Goal: Task Accomplishment & Management: Manage account settings

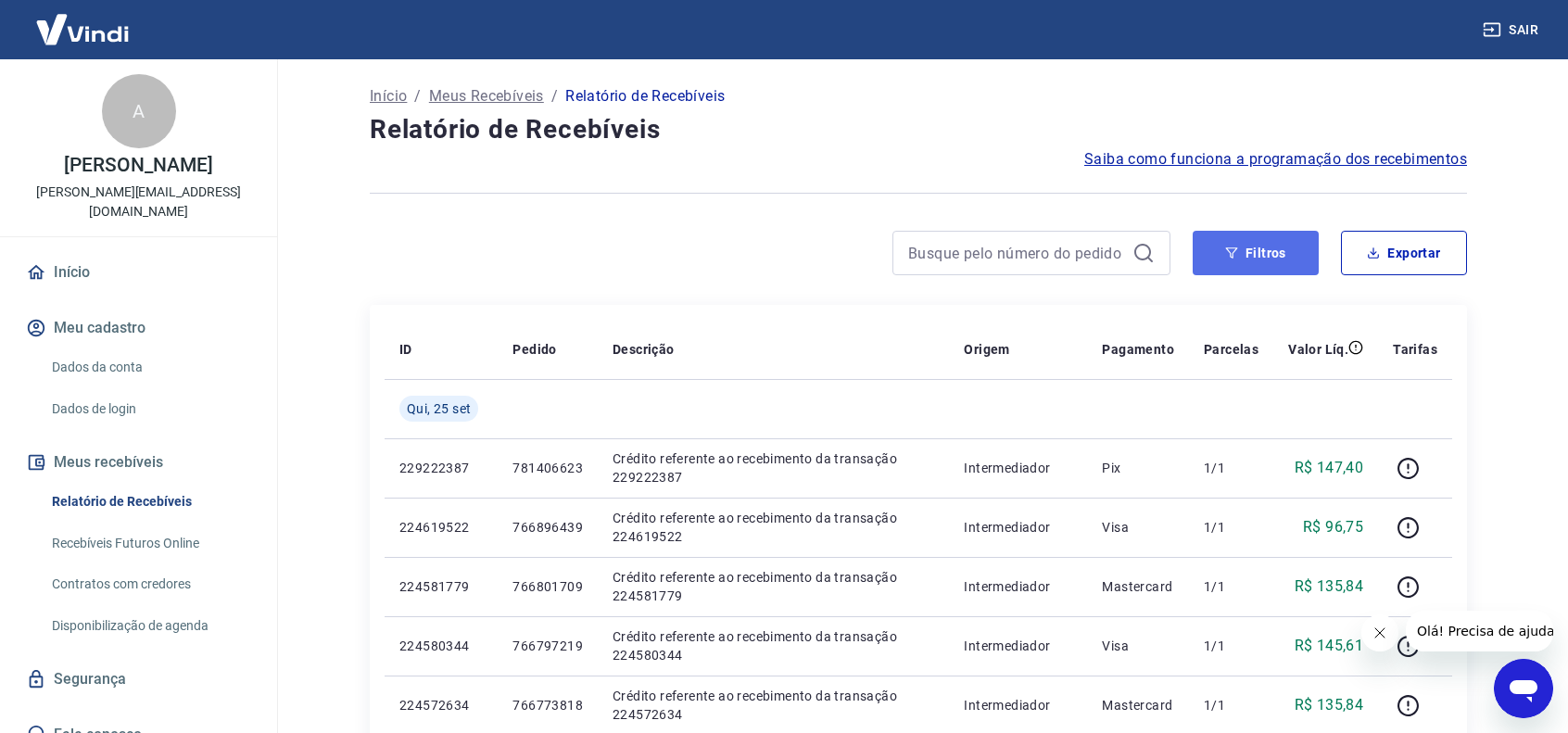
click at [1256, 265] on button "Filtros" at bounding box center [1255, 252] width 126 height 45
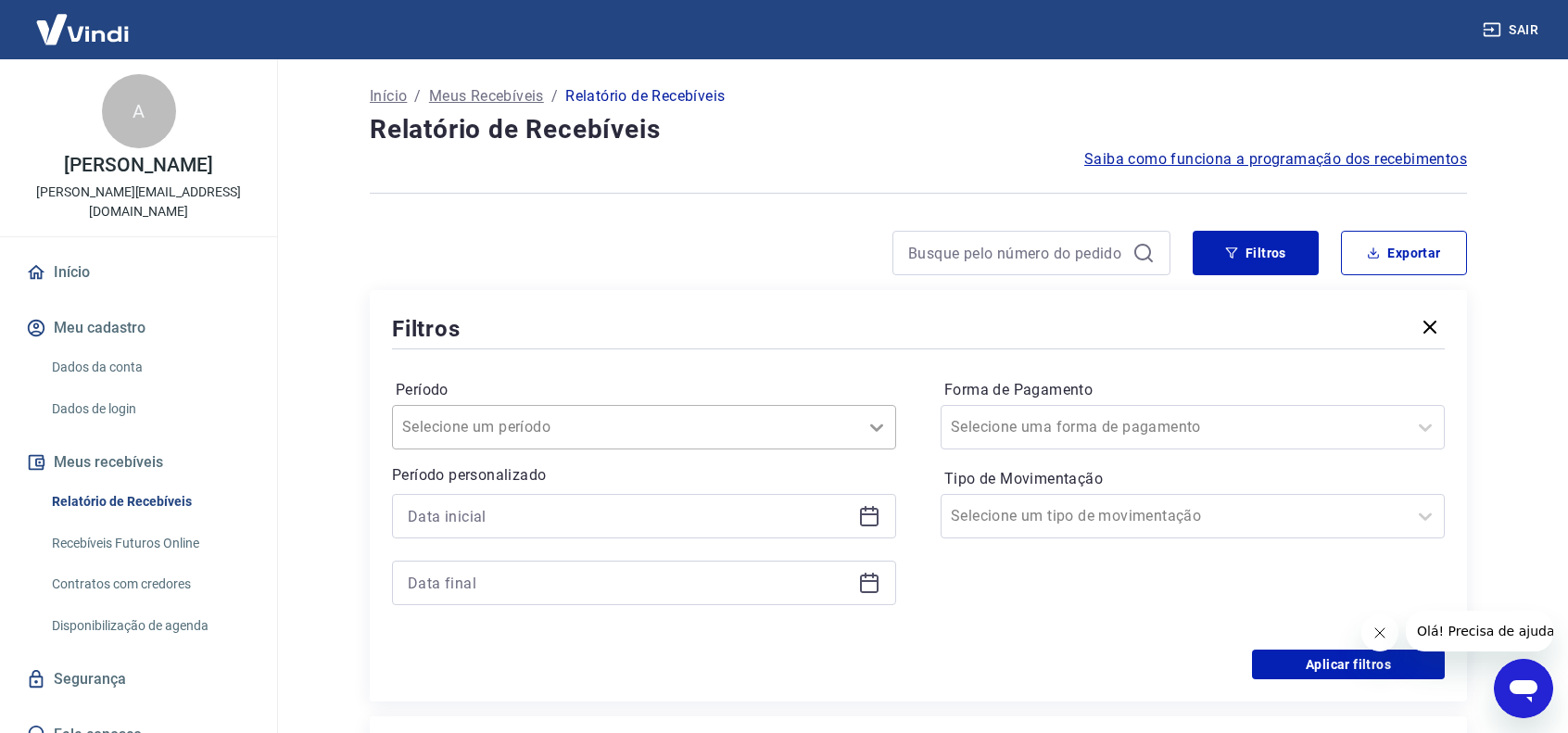
click at [880, 433] on icon at bounding box center [876, 427] width 22 height 22
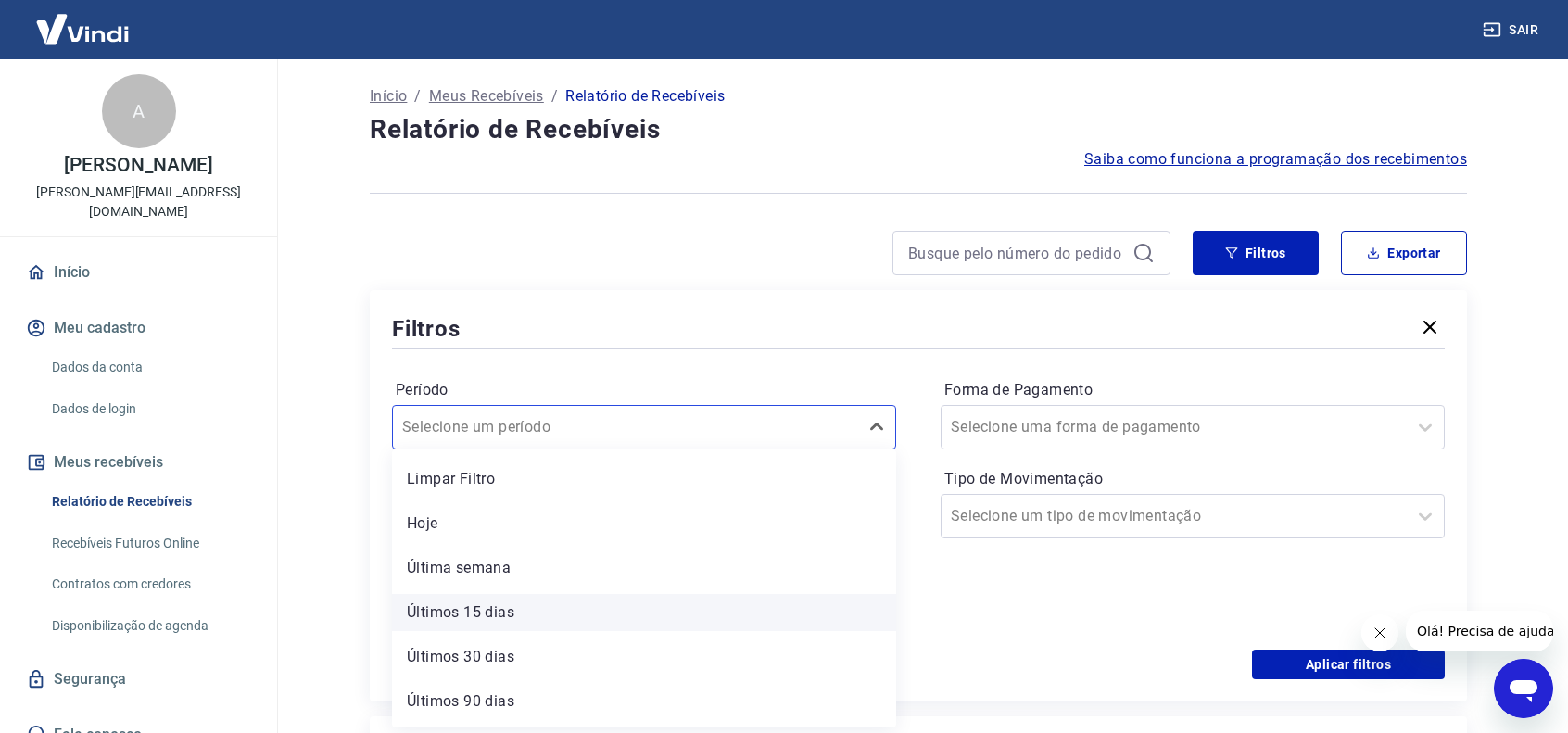
click at [496, 617] on div "Últimos 15 dias" at bounding box center [644, 612] width 504 height 37
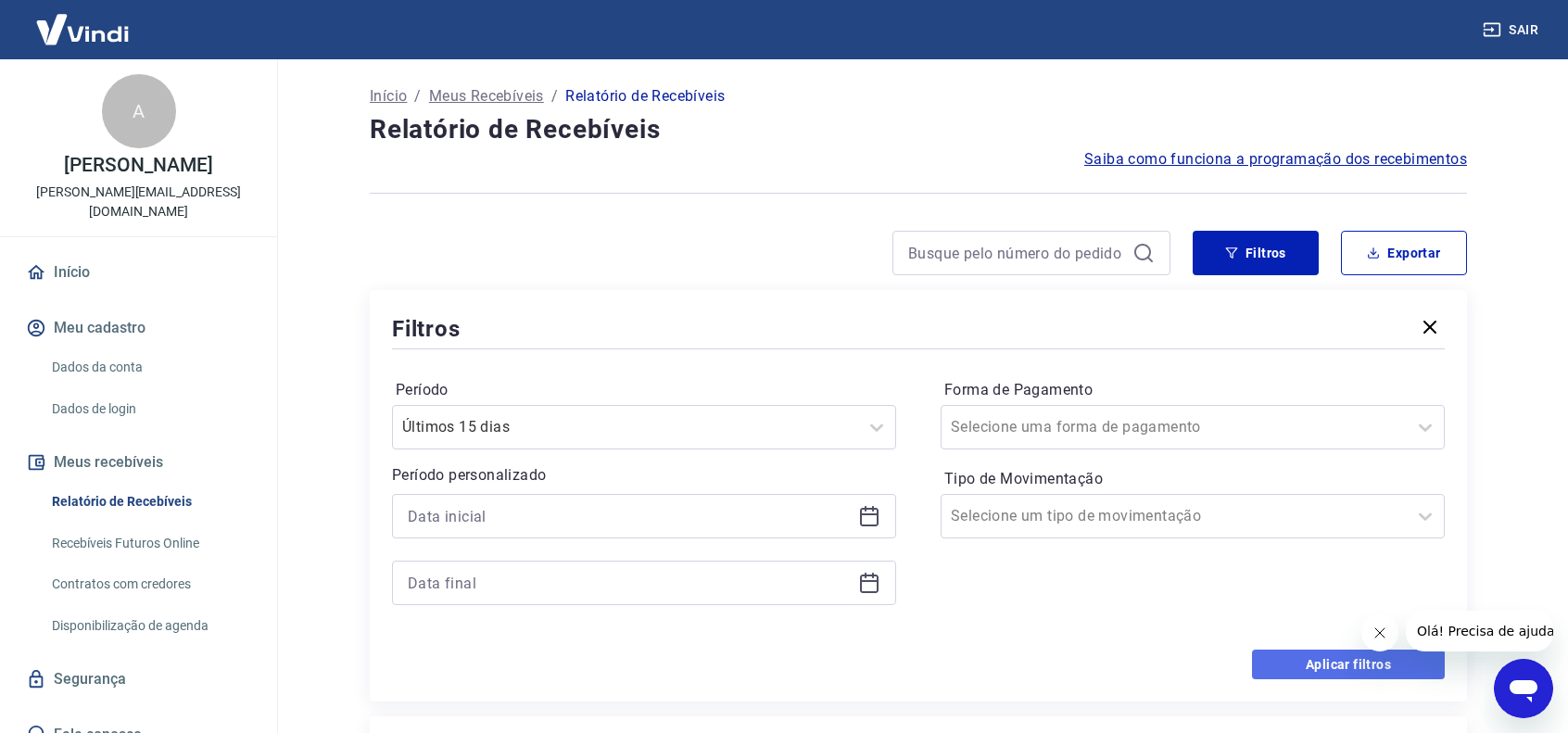
click at [1345, 662] on button "Aplicar filtros" at bounding box center [1347, 664] width 192 height 29
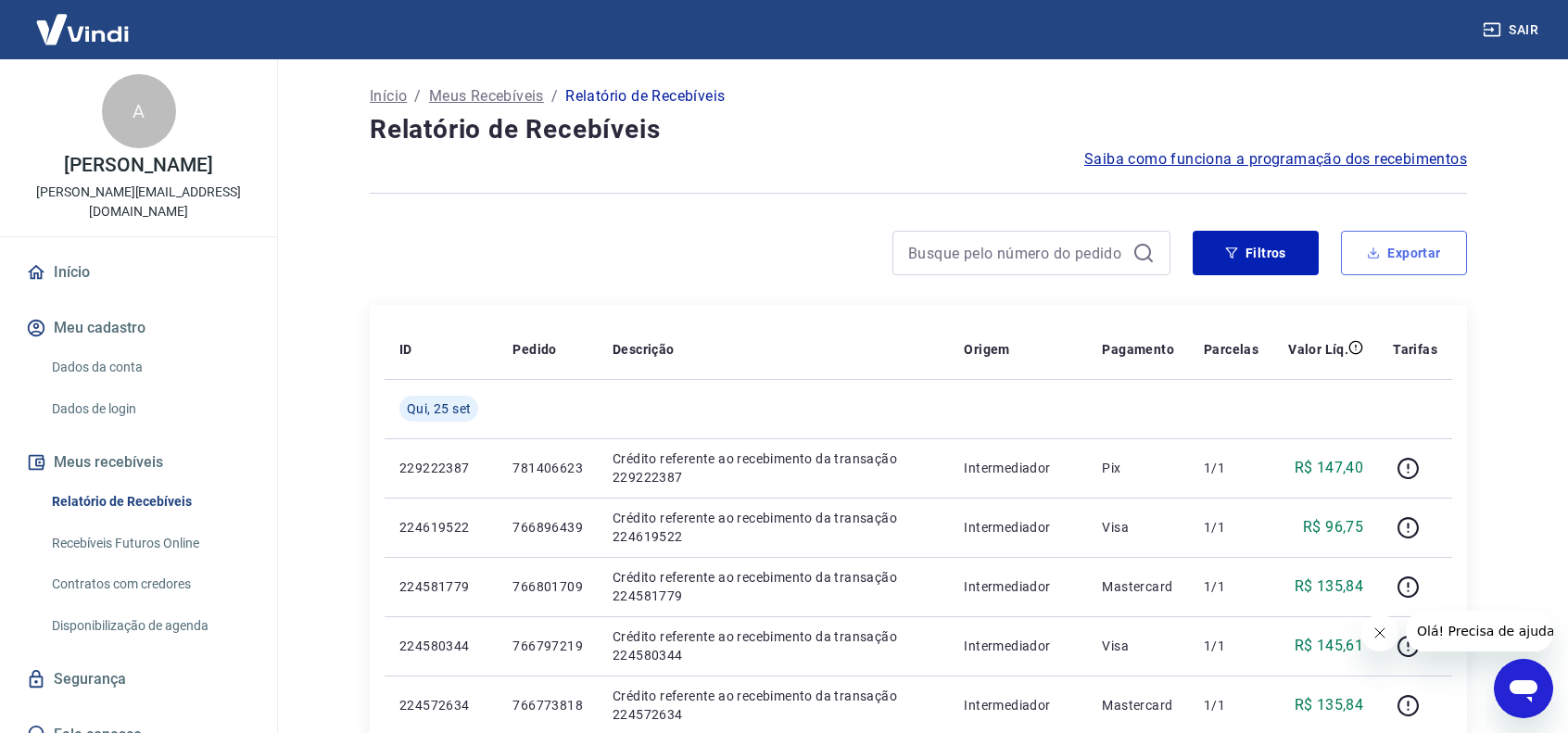
click at [1431, 239] on button "Exportar" at bounding box center [1403, 252] width 126 height 45
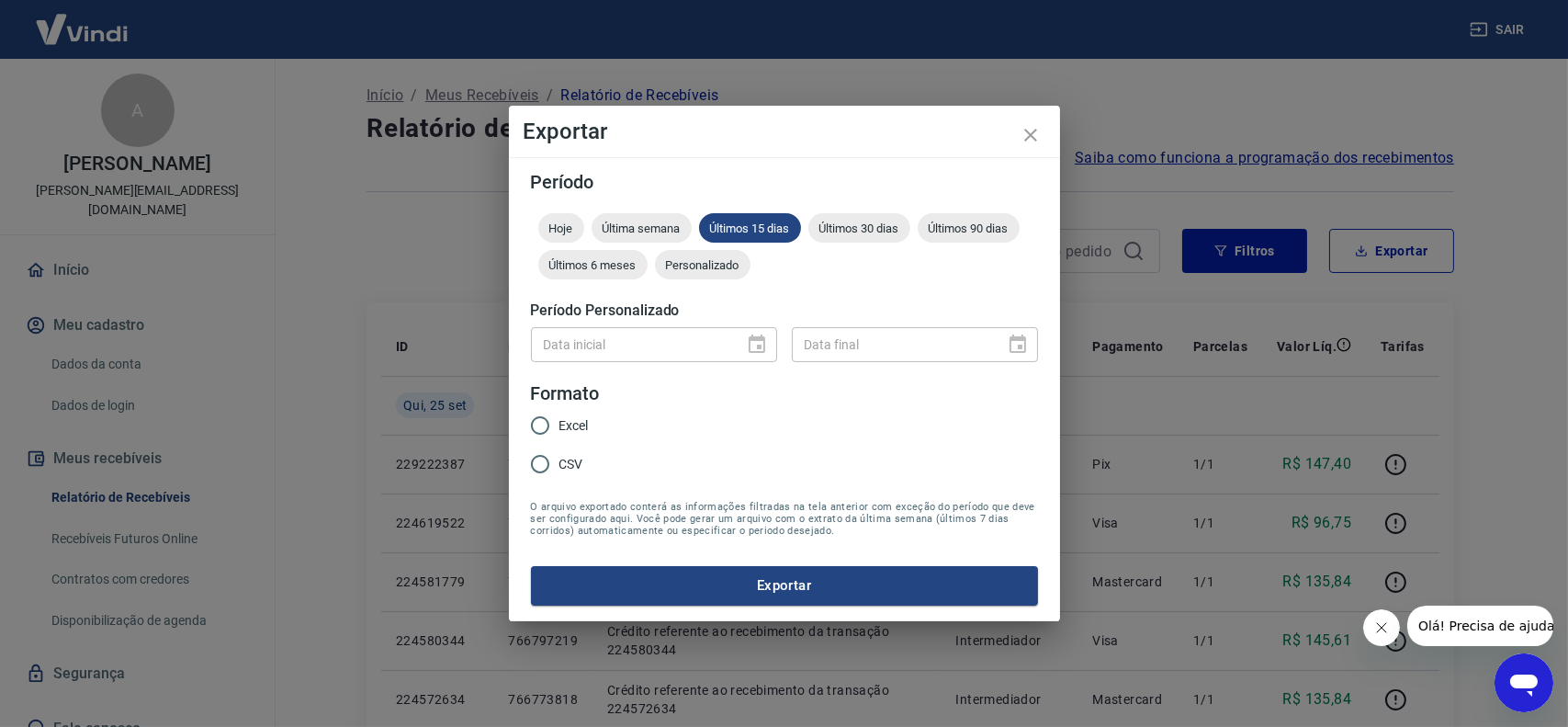
click at [547, 424] on input "Excel" at bounding box center [540, 425] width 39 height 39
radio input "true"
click at [804, 586] on button "Exportar" at bounding box center [784, 585] width 507 height 39
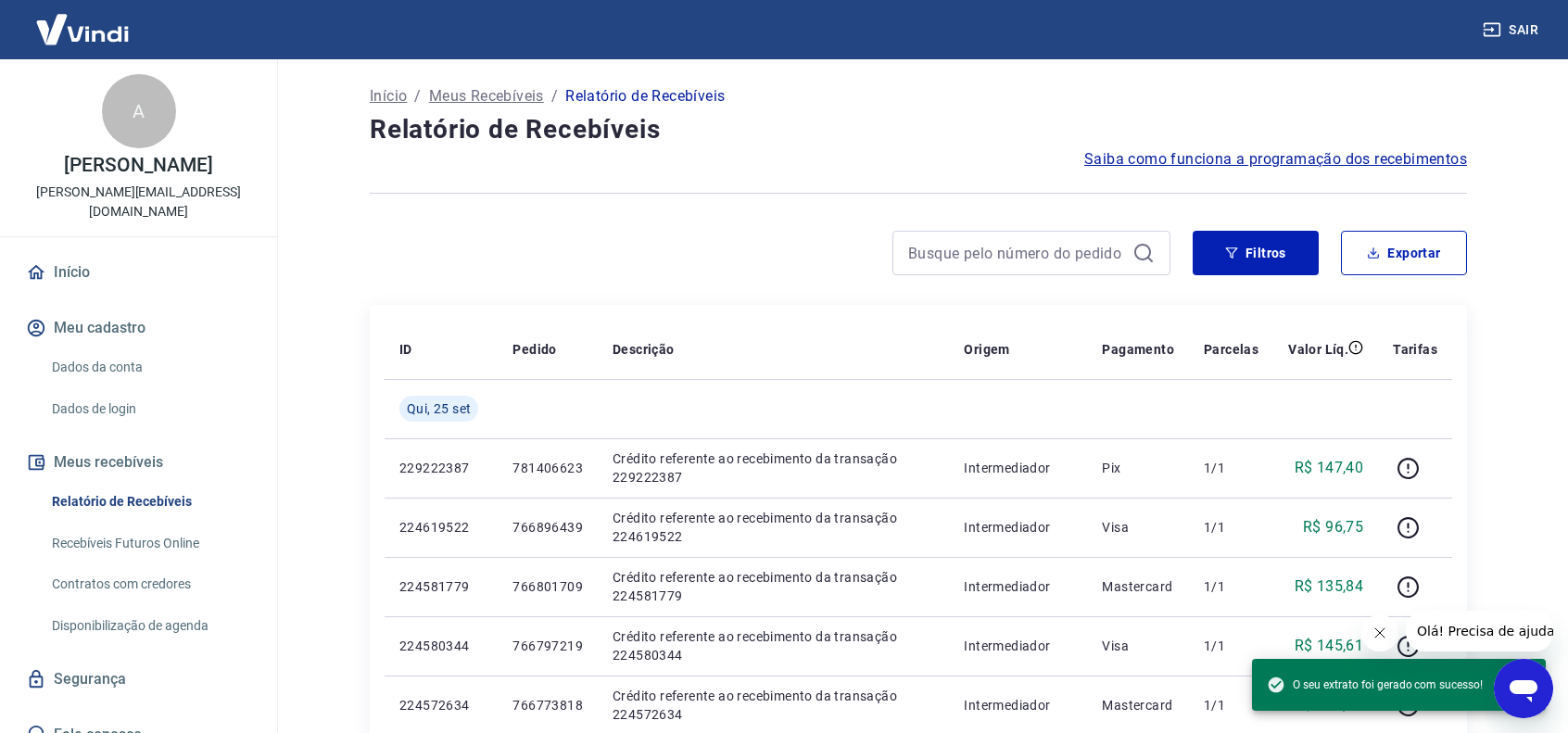
click at [1495, 26] on icon "button" at bounding box center [1492, 30] width 19 height 19
